Goal: Transaction & Acquisition: Purchase product/service

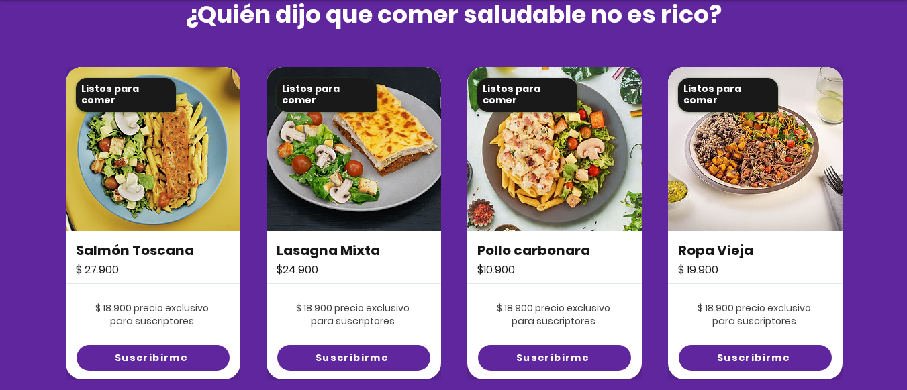
scroll to position [1253, 0]
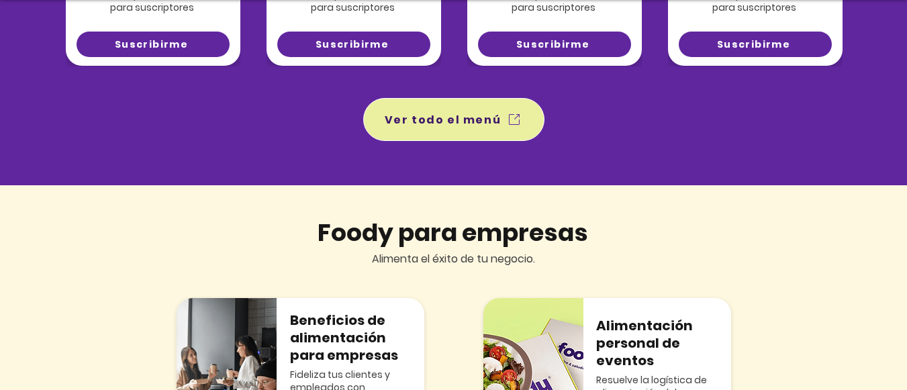
click at [384, 127] on span "Ver todo el menú" at bounding box center [454, 120] width 176 height 38
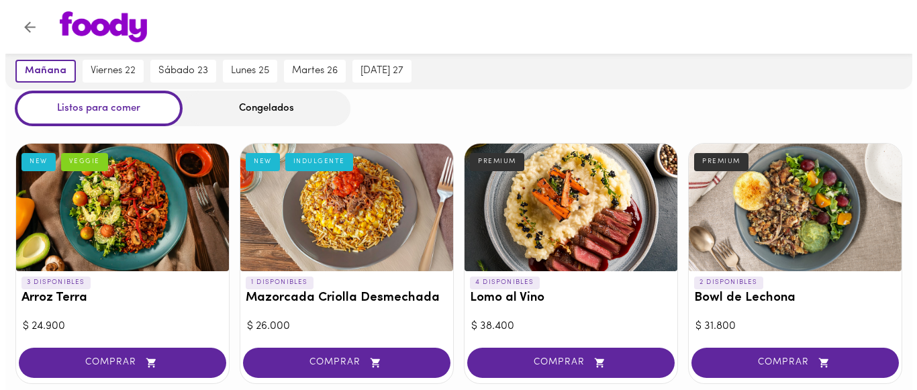
scroll to position [63, 0]
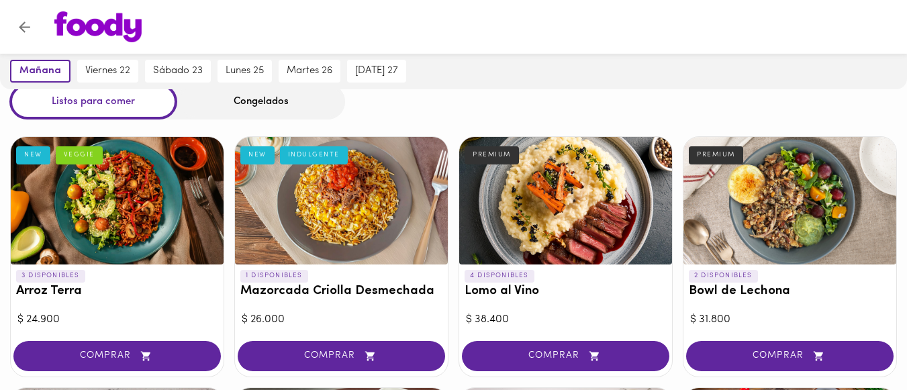
click at [124, 188] on div at bounding box center [117, 201] width 213 height 128
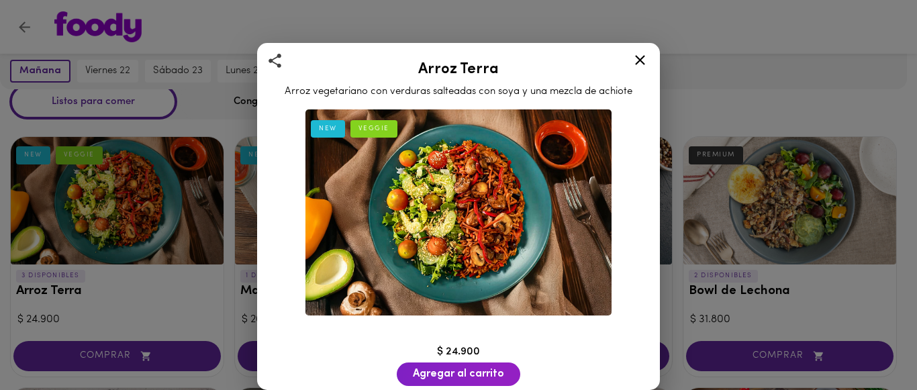
click at [644, 60] on icon at bounding box center [640, 60] width 17 height 17
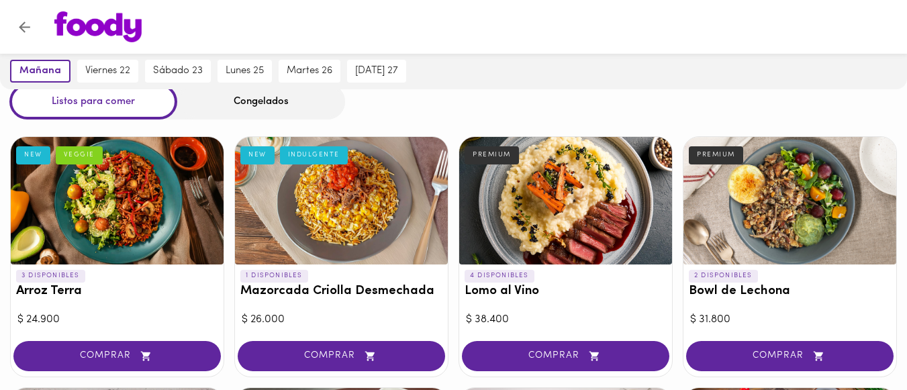
click at [378, 220] on div at bounding box center [341, 201] width 213 height 128
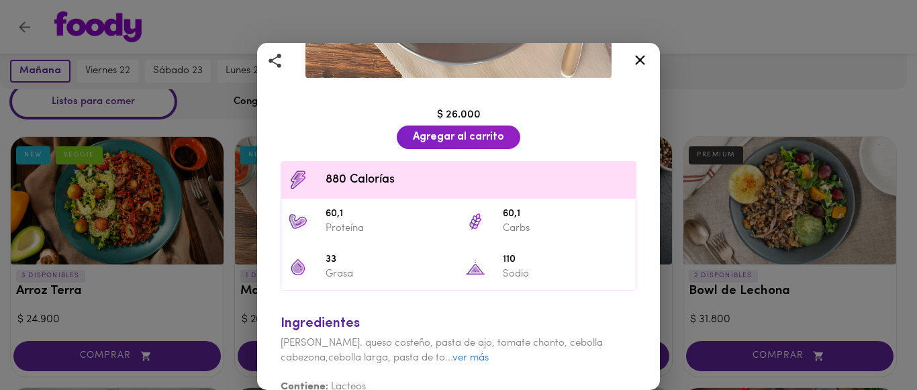
scroll to position [252, 0]
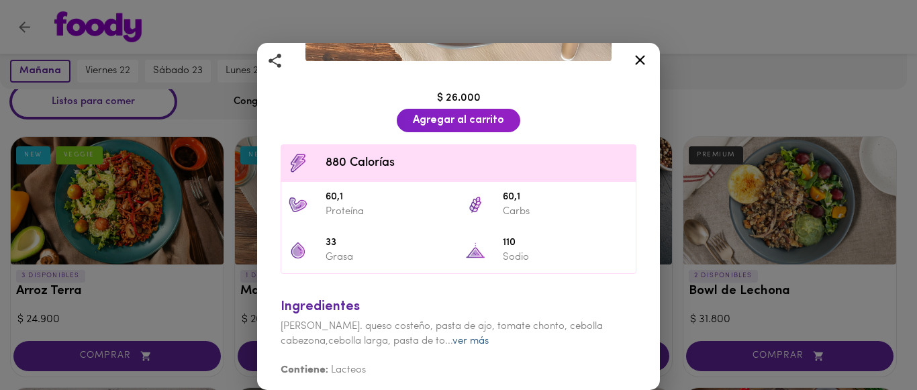
click at [471, 337] on link "ver más" at bounding box center [470, 341] width 36 height 10
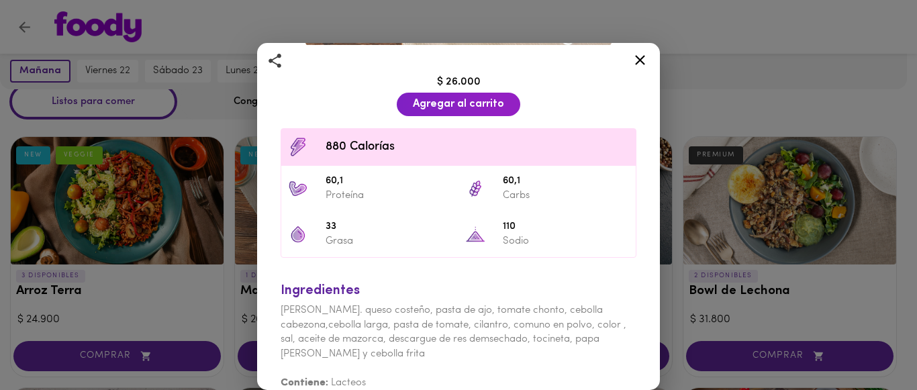
scroll to position [281, 0]
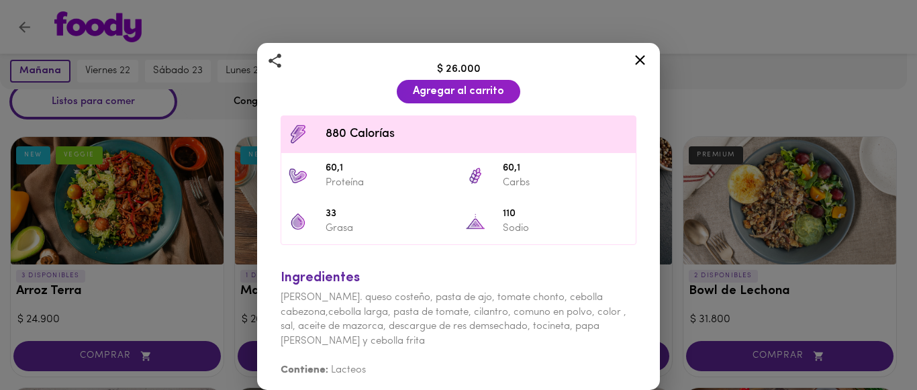
drag, startPoint x: 638, startPoint y: 49, endPoint x: 633, endPoint y: 43, distance: 7.7
click at [633, 43] on div "Mazorcada Criolla Desmechada Mazorcada desgranada con carne desmechada y hogao …" at bounding box center [458, 216] width 403 height 347
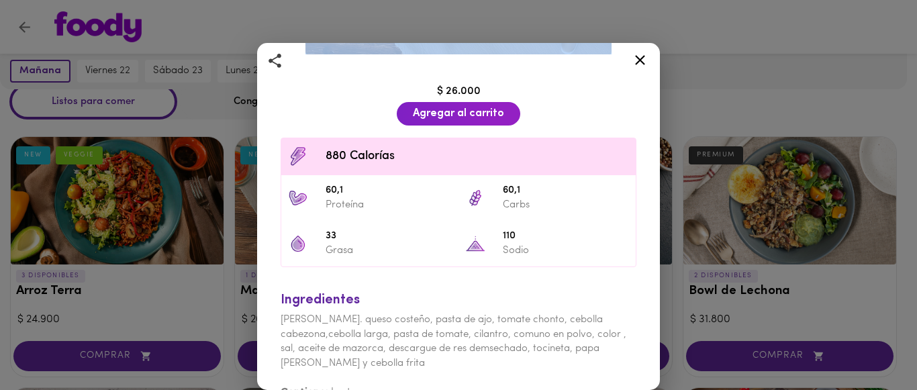
click at [636, 58] on icon at bounding box center [640, 60] width 17 height 17
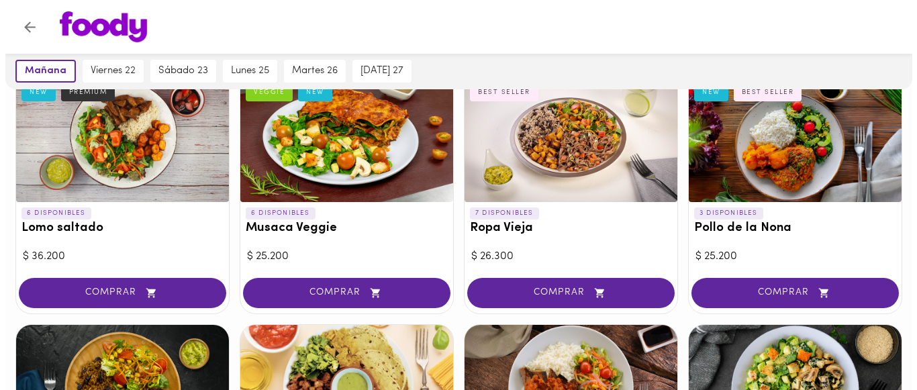
scroll to position [63, 0]
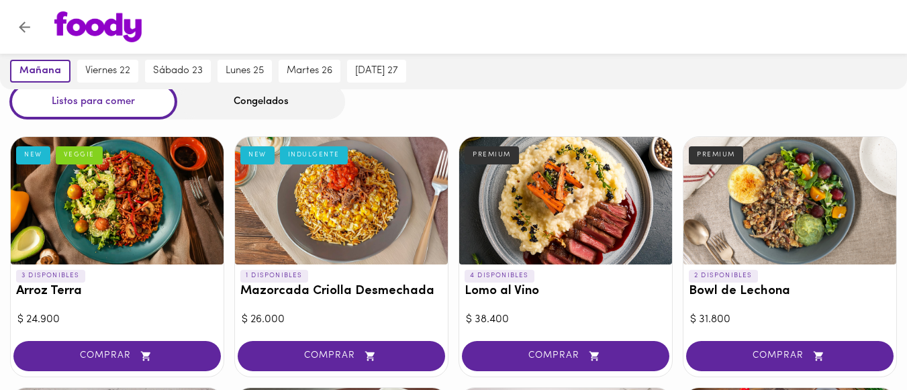
click at [760, 228] on div at bounding box center [789, 201] width 213 height 128
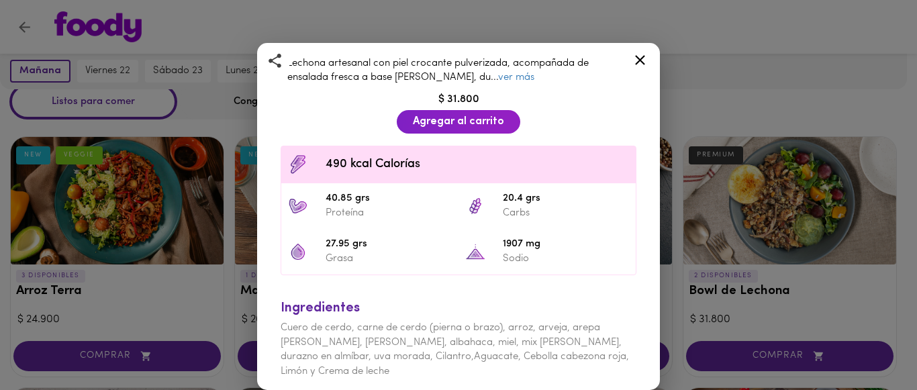
scroll to position [344, 0]
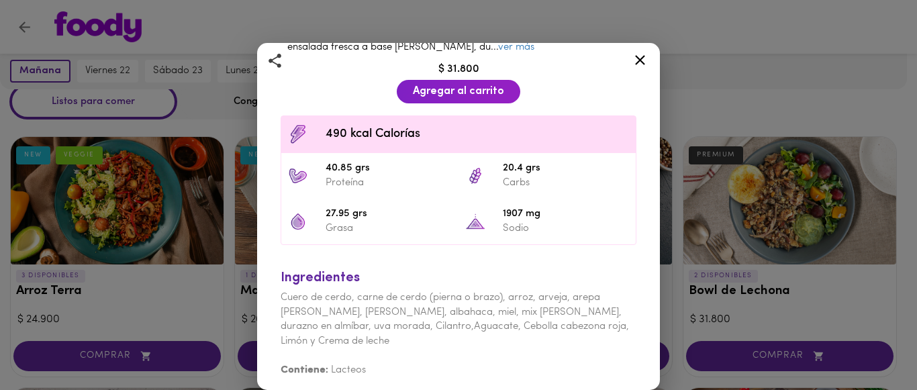
click at [638, 59] on icon at bounding box center [640, 60] width 17 height 17
